Goal: Check status: Check status

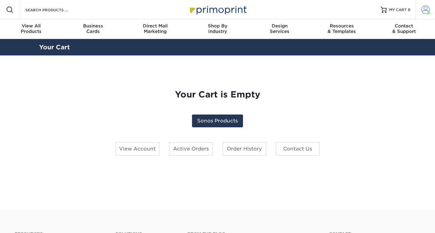
click at [425, 10] on span at bounding box center [425, 9] width 9 height 9
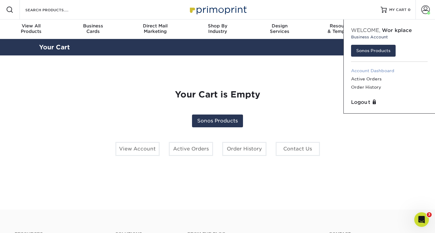
click at [374, 72] on link "Account Dashboard" at bounding box center [389, 71] width 77 height 8
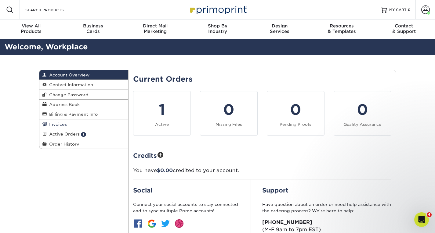
click at [78, 124] on link "Invoices" at bounding box center [83, 125] width 89 height 10
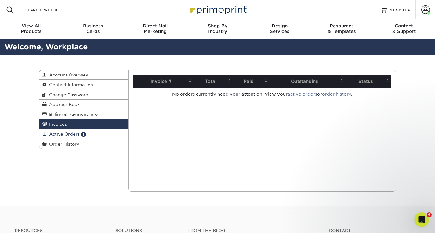
click at [60, 134] on span "Active Orders" at bounding box center [63, 134] width 33 height 5
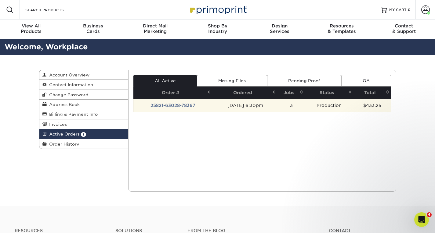
click at [177, 107] on td "25821-63028-78367" at bounding box center [172, 105] width 79 height 13
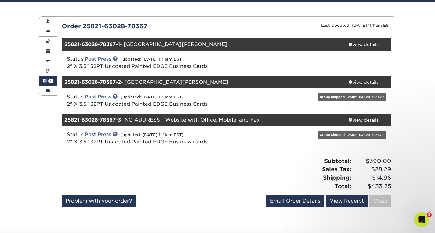
scroll to position [61, 0]
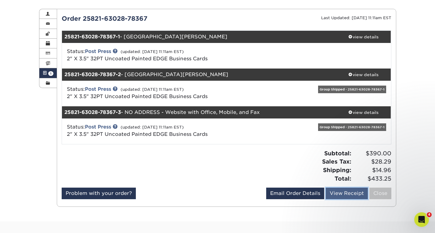
click at [344, 195] on link "View Receipt" at bounding box center [346, 194] width 42 height 12
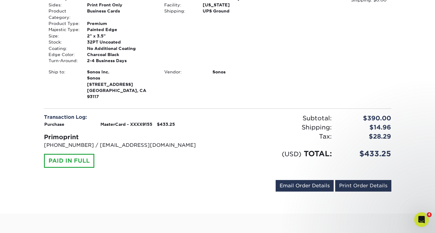
scroll to position [457, 0]
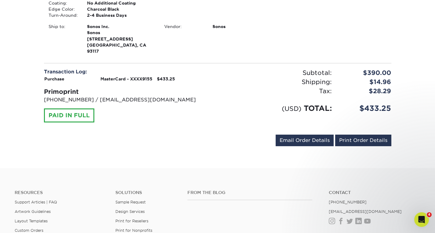
click at [68, 109] on div "PAID IN FULL" at bounding box center [69, 116] width 50 height 14
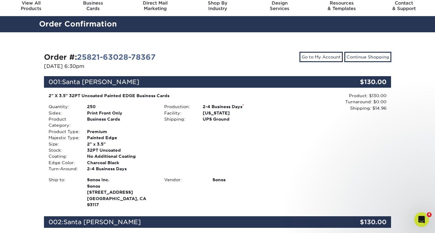
scroll to position [30, 0]
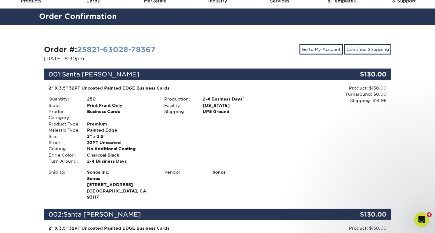
click at [127, 49] on link "25821-63028-78367" at bounding box center [116, 49] width 79 height 9
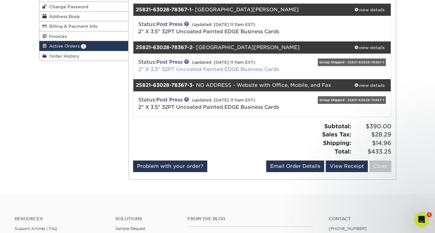
scroll to position [91, 0]
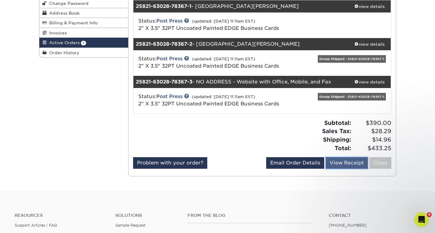
click at [338, 163] on link "View Receipt" at bounding box center [346, 163] width 42 height 12
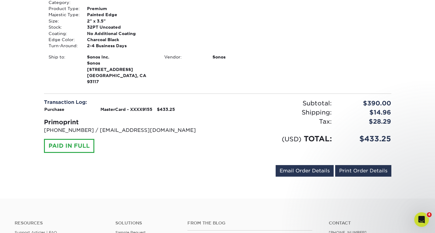
scroll to position [457, 0]
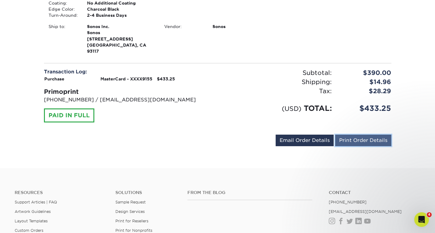
click at [388, 135] on link "Print Order Details" at bounding box center [363, 141] width 56 height 12
